Goal: Information Seeking & Learning: Learn about a topic

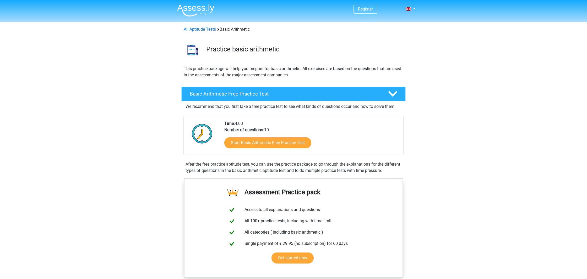
scroll to position [28, 0]
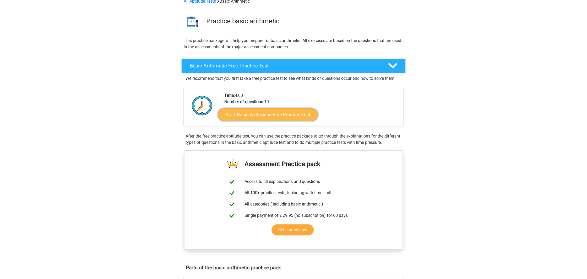
click at [290, 111] on link "Start Basic Arithmetic Free Practice Test" at bounding box center [268, 114] width 100 height 13
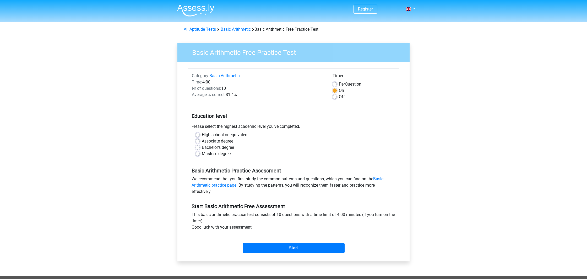
click at [202, 134] on label "High school or equivalent" at bounding box center [225, 135] width 47 height 6
click at [199, 134] on input "High school or equivalent" at bounding box center [198, 134] width 4 height 5
radio input "true"
click at [316, 248] on input "Start" at bounding box center [294, 248] width 102 height 10
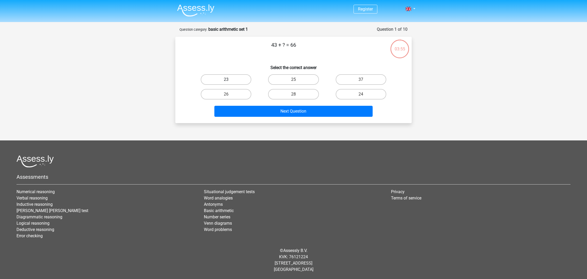
click at [232, 79] on label "23" at bounding box center [226, 79] width 51 height 10
click at [230, 79] on input "23" at bounding box center [227, 80] width 3 height 3
radio input "true"
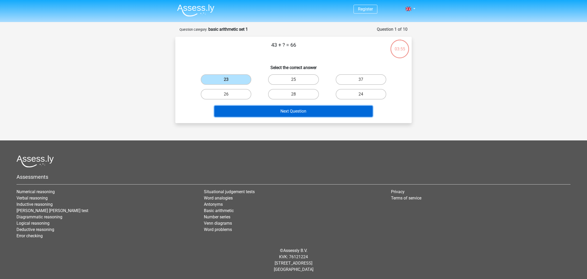
click at [281, 109] on button "Next Question" at bounding box center [293, 111] width 159 height 11
click at [295, 110] on button "Next Question" at bounding box center [293, 111] width 159 height 11
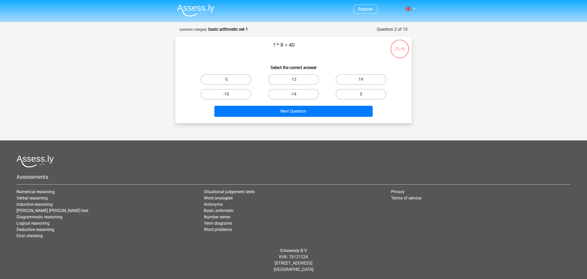
click at [361, 91] on label "5" at bounding box center [361, 94] width 51 height 10
click at [361, 94] on input "5" at bounding box center [362, 95] width 3 height 3
radio input "true"
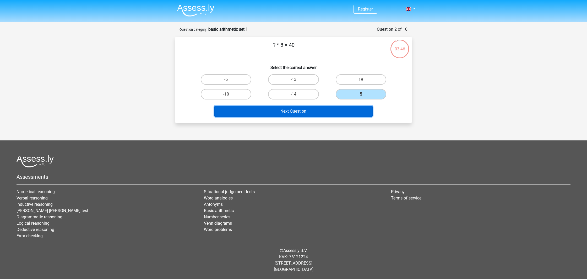
click at [343, 109] on button "Next Question" at bounding box center [293, 111] width 159 height 11
